Goal: Check status: Check status

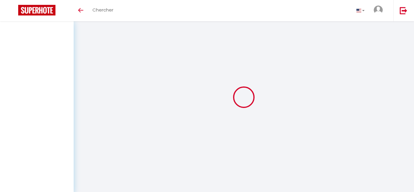
select select "not_cancelled"
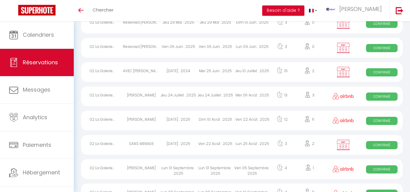
scroll to position [557, 0]
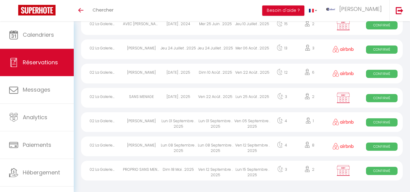
click at [209, 147] on div "Lun 08 Septembre . 2025" at bounding box center [215, 146] width 37 height 20
click at [0, 0] on div at bounding box center [0, 0] width 0 height 0
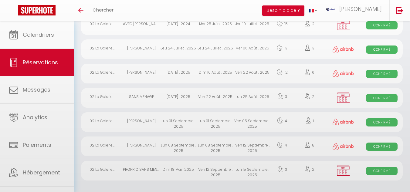
select select "OK"
select select "0"
select select "1"
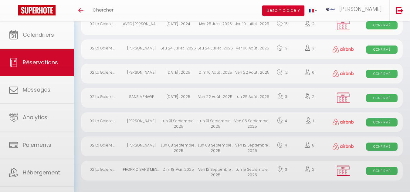
select select
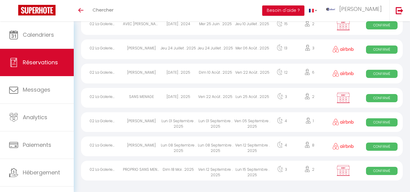
click at [171, 142] on div "Lun 08 Septembre . 2025" at bounding box center [178, 146] width 37 height 20
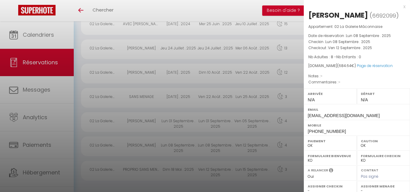
select select "7331"
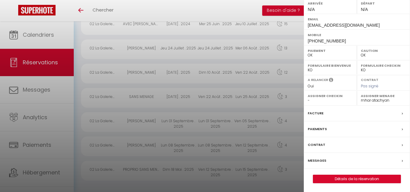
scroll to position [91, 0]
click at [244, 92] on div at bounding box center [205, 96] width 410 height 192
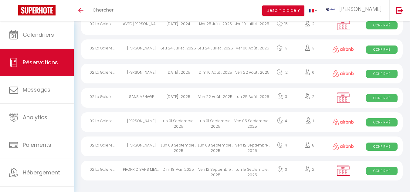
click at [224, 100] on div "Ven 22 Août . 2025" at bounding box center [215, 98] width 37 height 20
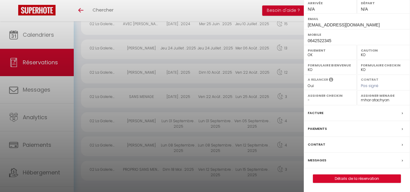
click at [228, 84] on div at bounding box center [205, 96] width 410 height 192
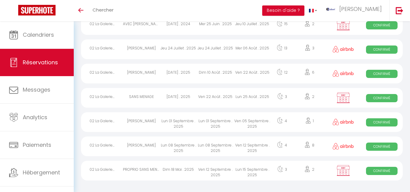
click at [223, 144] on div "Lun 08 Septembre . 2025" at bounding box center [215, 146] width 37 height 20
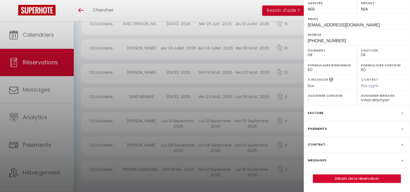
click at [221, 129] on div at bounding box center [205, 96] width 410 height 192
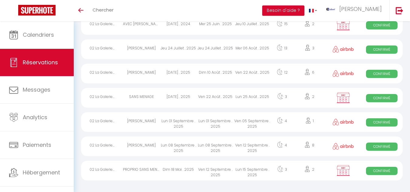
click at [223, 124] on div "Lun 01 Septembre . 2025" at bounding box center [215, 122] width 37 height 20
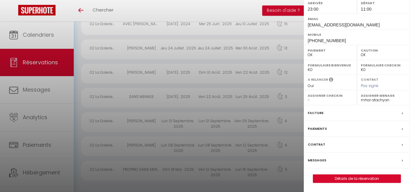
click at [219, 150] on div at bounding box center [205, 96] width 410 height 192
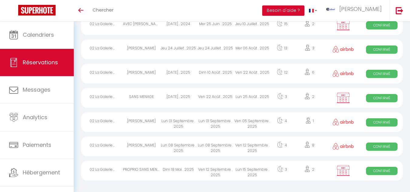
click at [217, 73] on div "Dim 10 Août . 2025" at bounding box center [215, 74] width 37 height 20
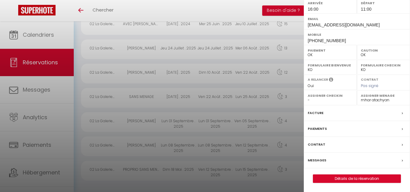
click at [217, 97] on div at bounding box center [205, 96] width 410 height 192
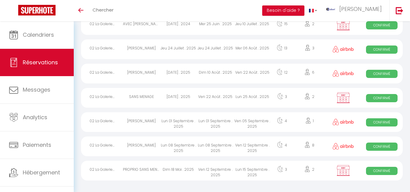
click at [217, 97] on div "Ven 22 Août . 2025" at bounding box center [215, 98] width 37 height 20
select select "KO"
select select "0"
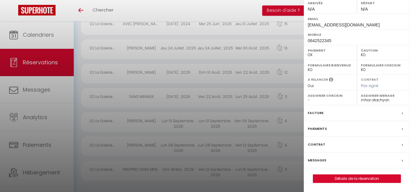
click at [213, 122] on div at bounding box center [205, 96] width 410 height 192
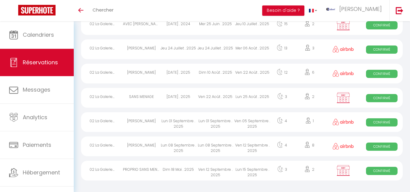
click at [220, 147] on div "Lun 08 Septembre . 2025" at bounding box center [215, 146] width 37 height 20
select select "OK"
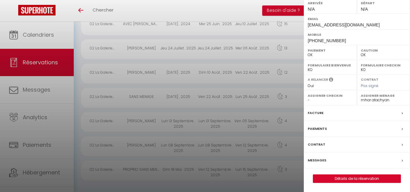
click at [223, 144] on div at bounding box center [205, 96] width 410 height 192
